Goal: Transaction & Acquisition: Purchase product/service

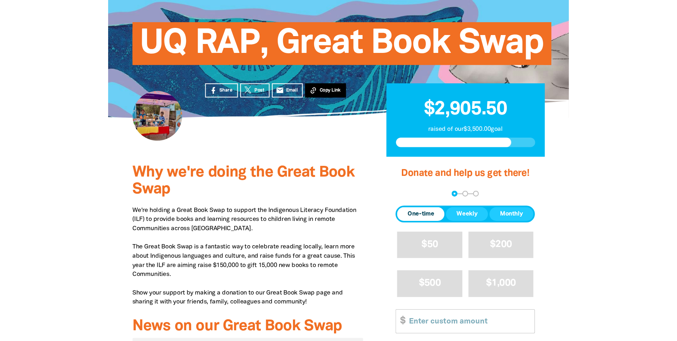
scroll to position [107, 0]
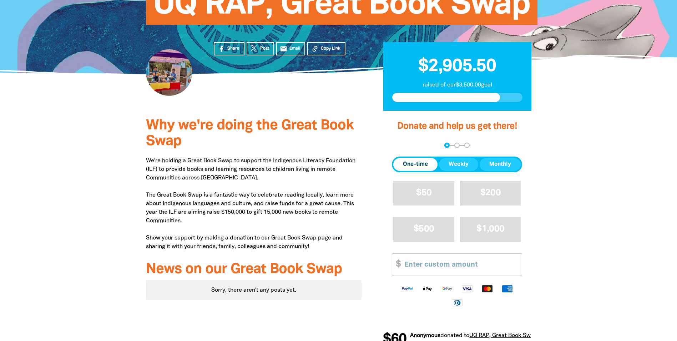
click at [411, 165] on span "One-time" at bounding box center [415, 164] width 25 height 9
click at [431, 265] on input "Other Amount" at bounding box center [461, 265] width 122 height 22
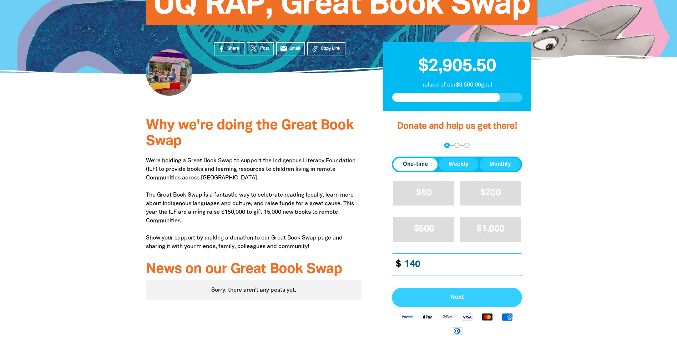
type input "140"
click at [431, 297] on span "Next" at bounding box center [457, 297] width 115 height 6
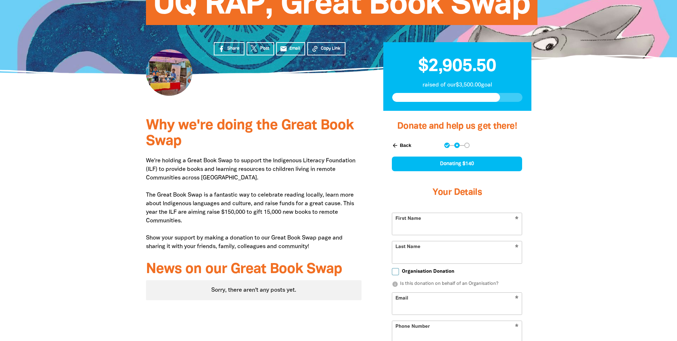
scroll to position [178, 0]
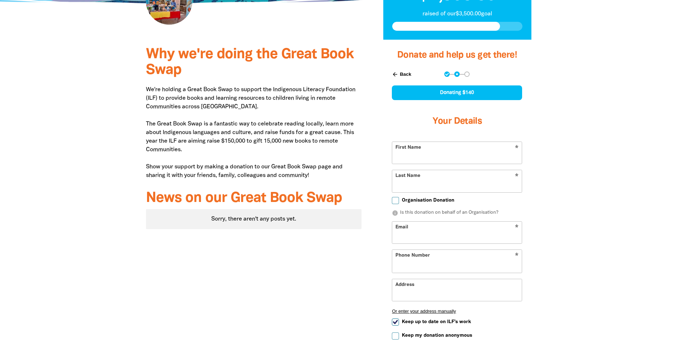
select select "AU"
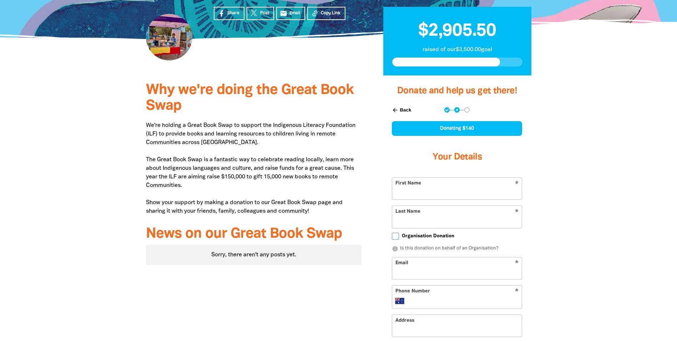
click at [425, 194] on input "First Name" at bounding box center [457, 188] width 130 height 22
type input "[PERSON_NAME]"
click at [431, 193] on div at bounding box center [338, 263] width 677 height 376
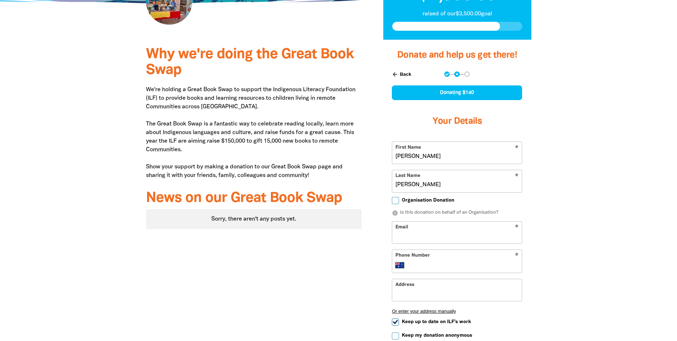
click at [405, 233] on input "Email" at bounding box center [457, 232] width 130 height 22
type input "[PERSON_NAME][EMAIL_ADDRESS][PERSON_NAME][DOMAIN_NAME]"
click at [356, 275] on div "Why we're doing the Great Book Swap We're holding a Great Book Swap to support …" at bounding box center [253, 228] width 237 height 376
click at [430, 261] on input "Phone Number" at bounding box center [464, 265] width 109 height 9
type input "0403 349 320"
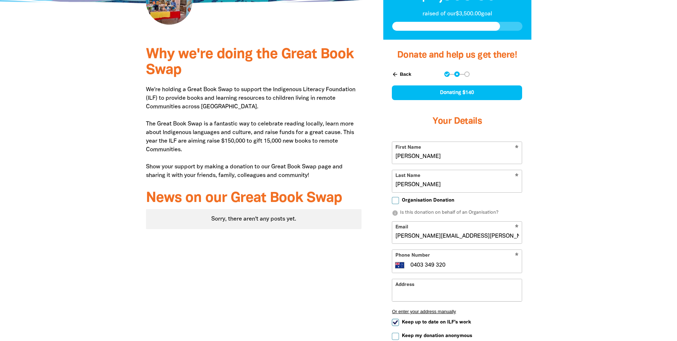
click at [412, 296] on input "Address" at bounding box center [457, 290] width 130 height 22
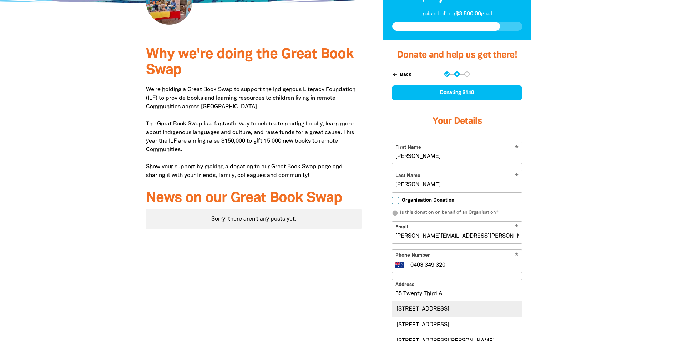
click at [405, 312] on div "[STREET_ADDRESS]" at bounding box center [457, 308] width 130 height 15
type input "[STREET_ADDRESS]"
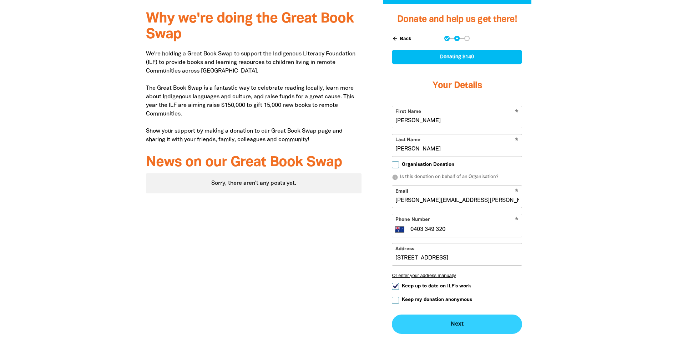
click at [431, 318] on button "Next chevron_right" at bounding box center [457, 323] width 130 height 19
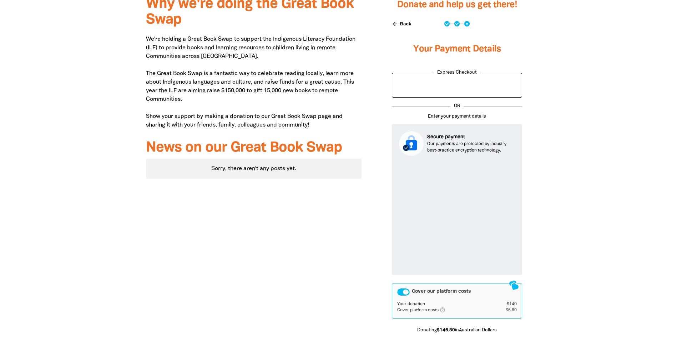
scroll to position [300, 0]
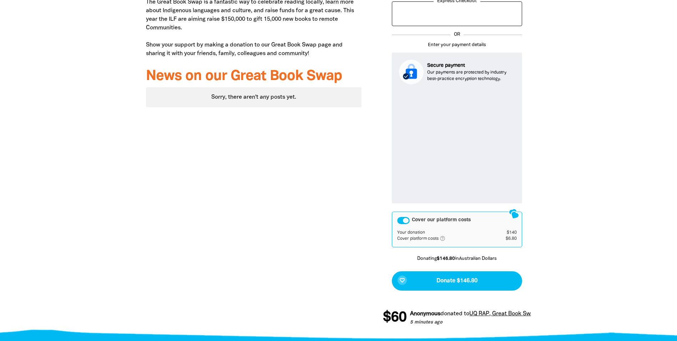
click at [401, 222] on div "Cover our platform costs" at bounding box center [403, 220] width 12 height 7
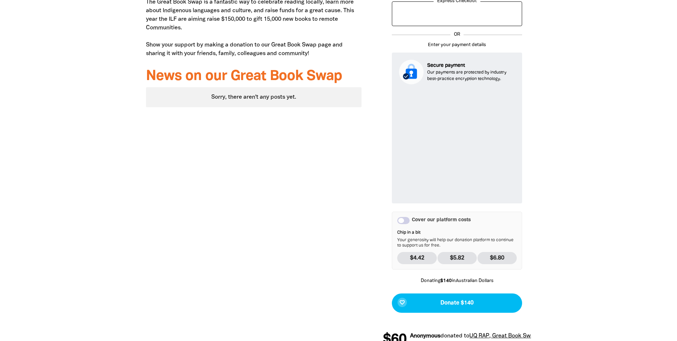
click at [408, 221] on div "Cover our platform costs" at bounding box center [403, 220] width 12 height 7
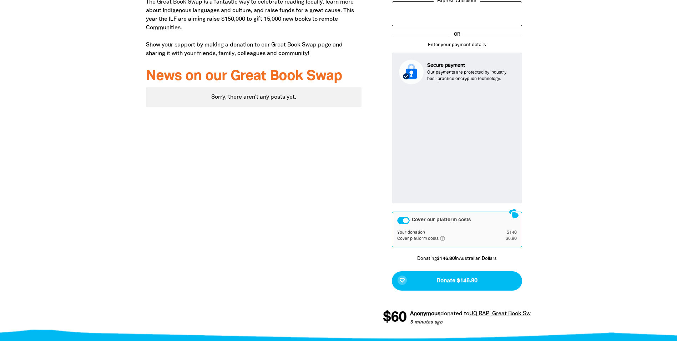
click at [399, 220] on div "Cover our platform costs" at bounding box center [403, 220] width 12 height 7
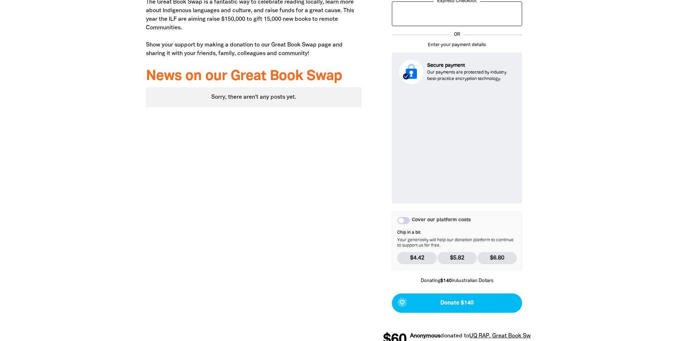
click at [406, 220] on div "Cover our platform costs" at bounding box center [403, 220] width 12 height 7
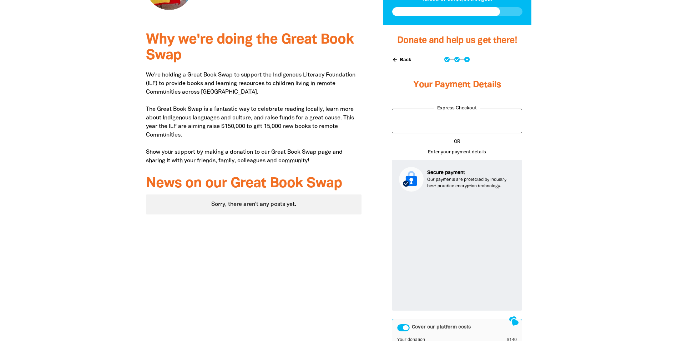
scroll to position [336, 0]
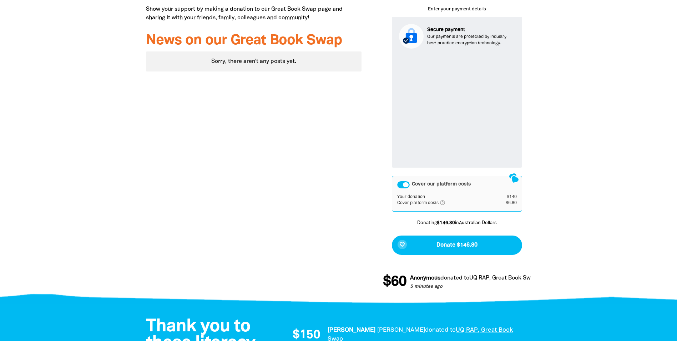
click at [401, 186] on div "Cover our platform costs" at bounding box center [403, 184] width 12 height 7
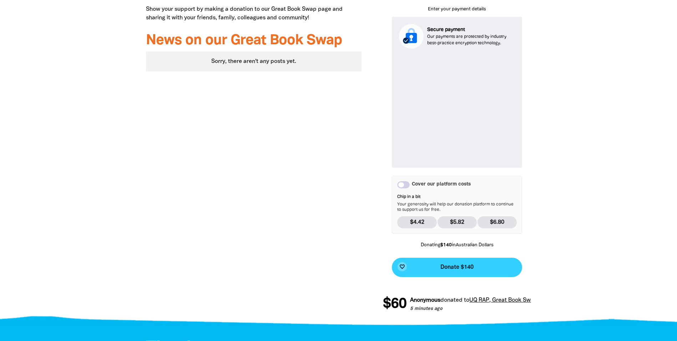
click at [431, 265] on span "Donate $140" at bounding box center [457, 267] width 33 height 6
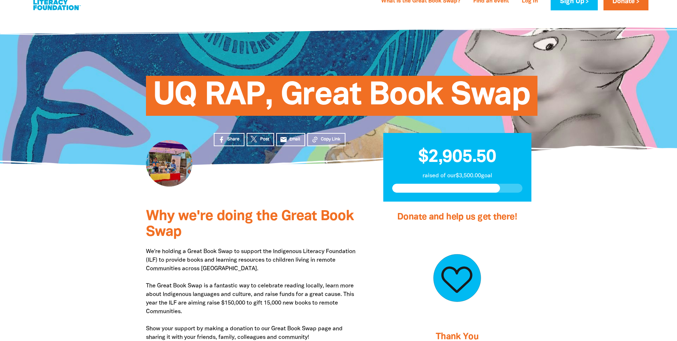
scroll to position [0, 0]
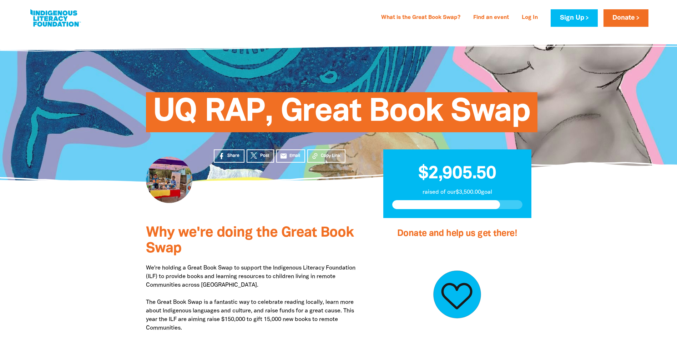
click at [431, 201] on section "Share Post email Email Copy Link $2,905.50 raised of our $3,500.00 goal" at bounding box center [338, 199] width 677 height 37
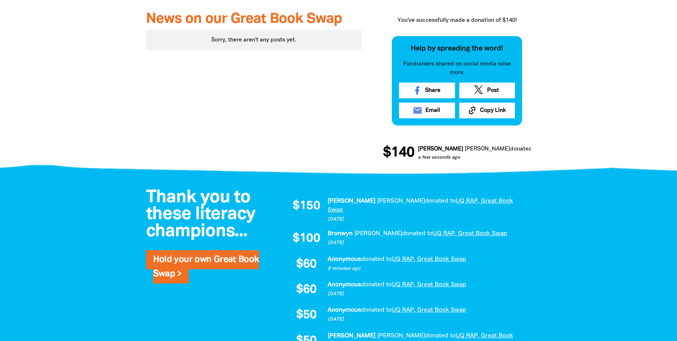
scroll to position [214, 0]
